Goal: Find specific page/section: Find specific page/section

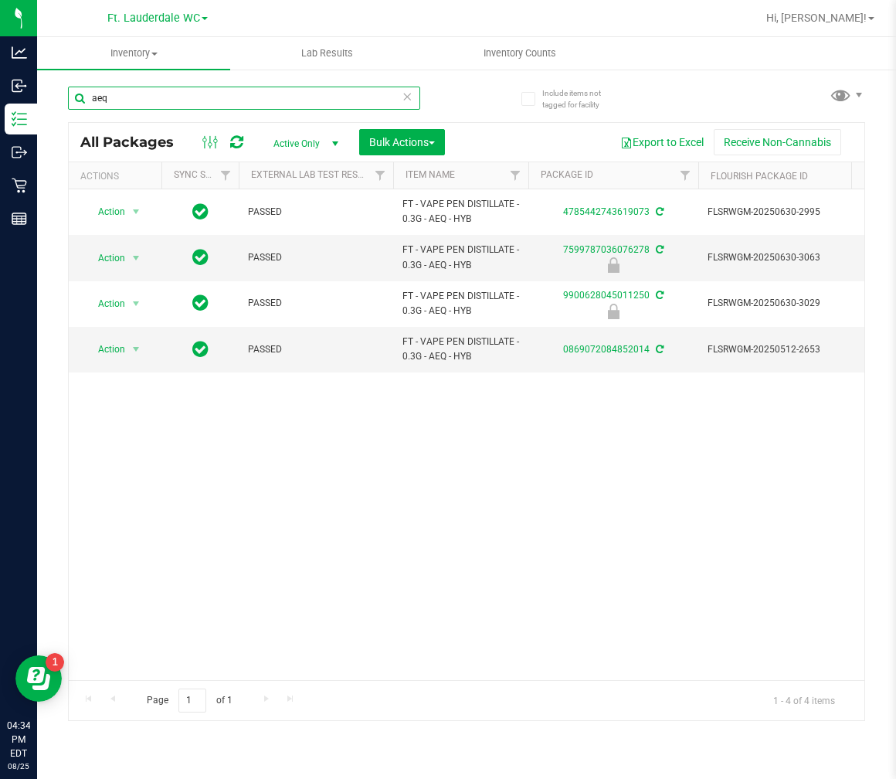
click at [228, 102] on input "aeq" at bounding box center [244, 98] width 352 height 23
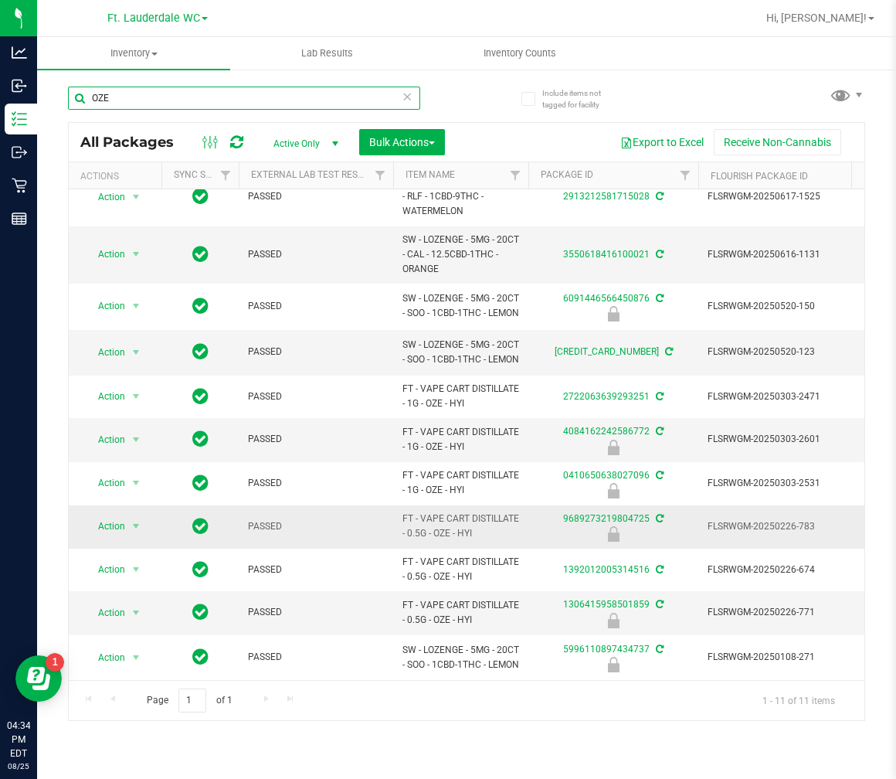
scroll to position [68, 0]
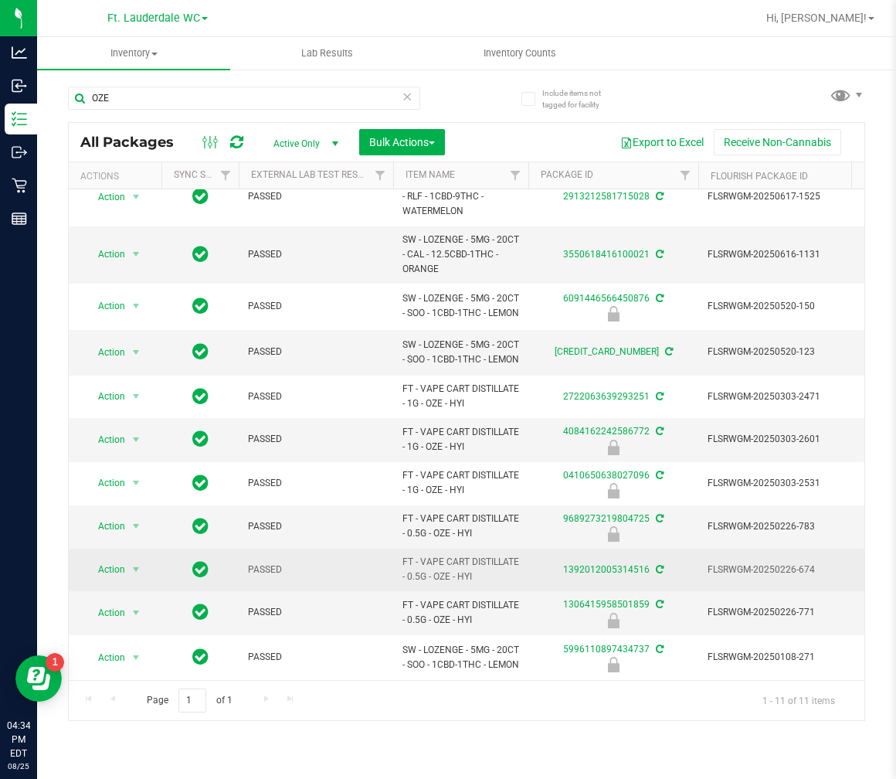
click at [460, 555] on span "FT - VAPE CART DISTILLATE - 0.5G - OZE - HYI" at bounding box center [461, 569] width 117 height 29
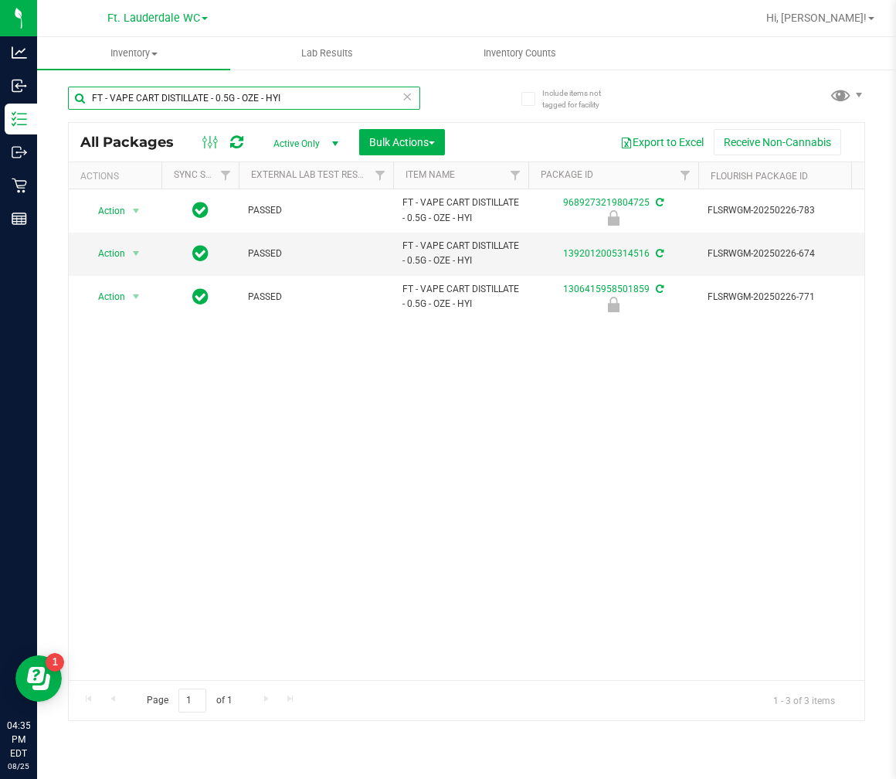
click at [301, 90] on input "FT - VAPE CART DISTILLATE - 0.5G - OZE - HYI" at bounding box center [244, 98] width 352 height 23
type input "FT - VAPE CART DISTILLATE - 0.5G - dbp"
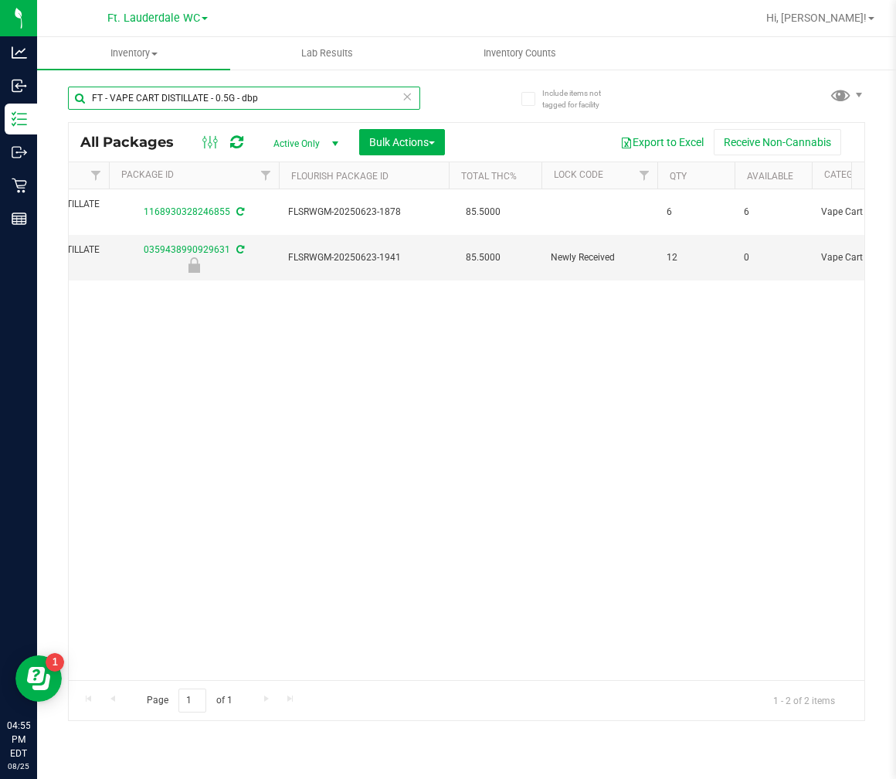
scroll to position [0, 418]
